Goal: Download file/media

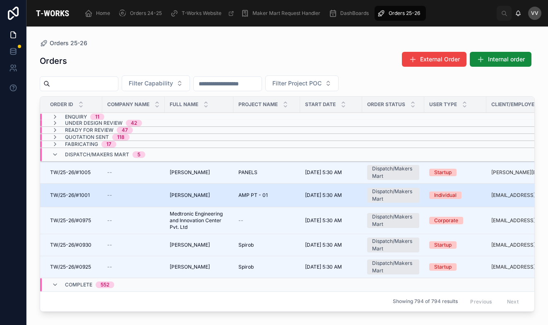
click at [78, 195] on span "TW/25-26/#1001" at bounding box center [70, 195] width 40 height 7
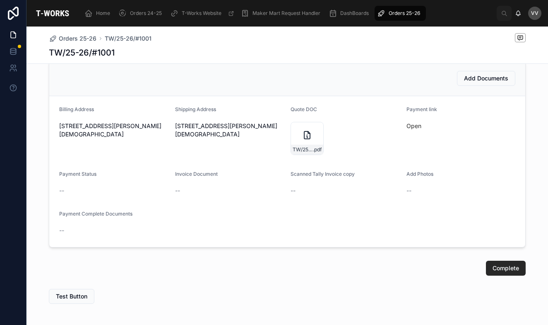
scroll to position [334, 0]
click at [412, 125] on link "Open" at bounding box center [413, 124] width 15 height 7
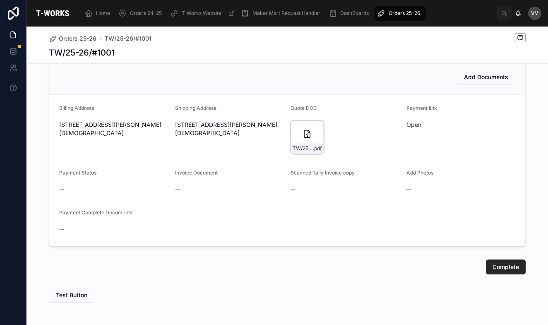
click at [296, 127] on div "TW/25-26/#1001 .pdf" at bounding box center [307, 136] width 33 height 33
